Goal: Task Accomplishment & Management: Manage account settings

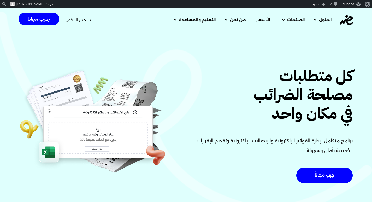
click at [78, 22] on div "تسجيل الدخول" at bounding box center [79, 20] width 26 height 10
click at [77, 19] on span "تسجيل الدخول" at bounding box center [79, 20] width 26 height 4
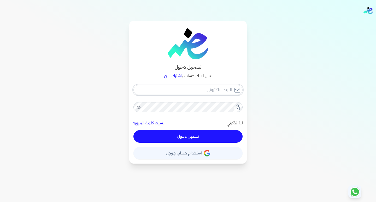
type input "esraaalsayed504@gmail.com"
checkbox input "false"
click at [185, 90] on input "esraaalsayed504@gmail.com" at bounding box center [187, 90] width 109 height 10
type input "hello@ensoulify.com"
click at [180, 137] on button "تسجيل دخول" at bounding box center [187, 136] width 109 height 13
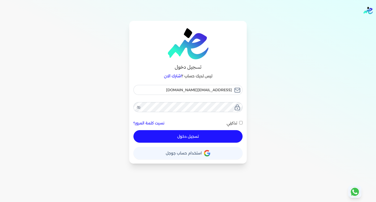
checkbox input "false"
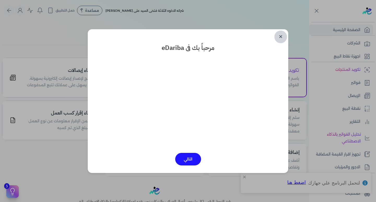
click at [281, 36] on link "✕" at bounding box center [281, 37] width 13 height 13
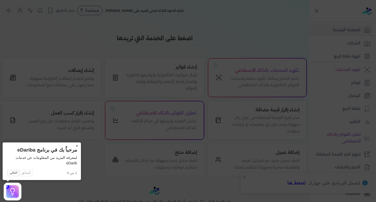
click at [78, 145] on button "×" at bounding box center [77, 145] width 8 height 7
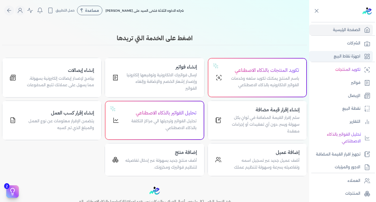
click at [348, 56] on p "اجهزة نقاط البيع" at bounding box center [347, 56] width 27 height 7
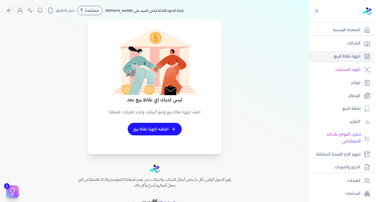
click at [174, 128] on span "+" at bounding box center [174, 129] width 4 height 4
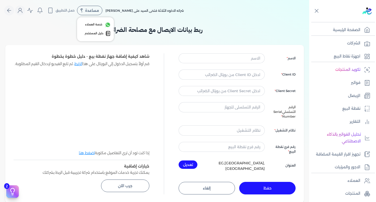
click at [87, 12] on span "مساعدة" at bounding box center [92, 11] width 14 height 4
click at [96, 33] on span "دليل المستخدم" at bounding box center [94, 33] width 19 height 4
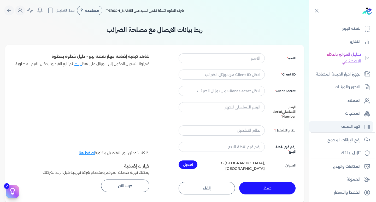
scroll to position [80, 0]
click at [353, 127] on p "كود الصنف" at bounding box center [350, 126] width 19 height 7
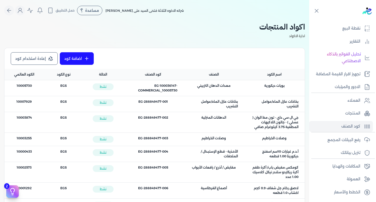
click at [84, 56] on link "اضافة كود" at bounding box center [77, 58] width 34 height 13
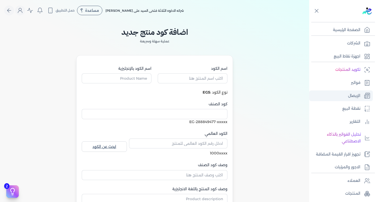
click at [353, 98] on p "الإيصال" at bounding box center [354, 95] width 12 height 7
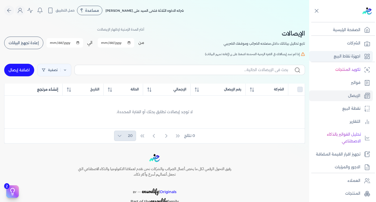
click at [343, 55] on p "اجهزة نقاط البيع" at bounding box center [347, 56] width 27 height 7
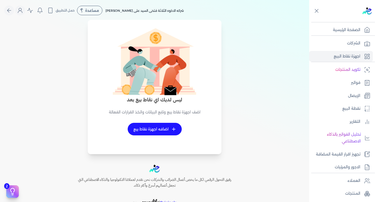
click at [161, 132] on link "+ اضافه اجهزة نقاط بيع" at bounding box center [155, 129] width 54 height 13
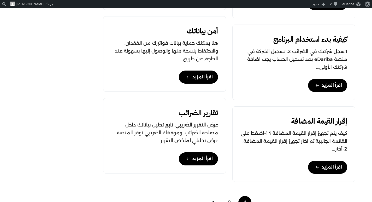
scroll to position [418, 0]
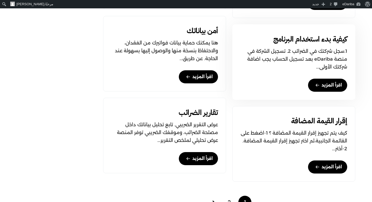
click at [326, 85] on link "اقرأ المزيد" at bounding box center [327, 85] width 39 height 13
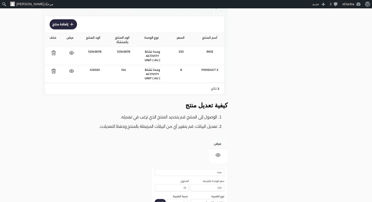
scroll to position [1907, 0]
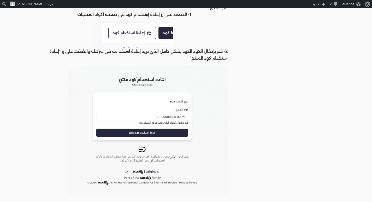
scroll to position [1149, 0]
